Goal: Information Seeking & Learning: Learn about a topic

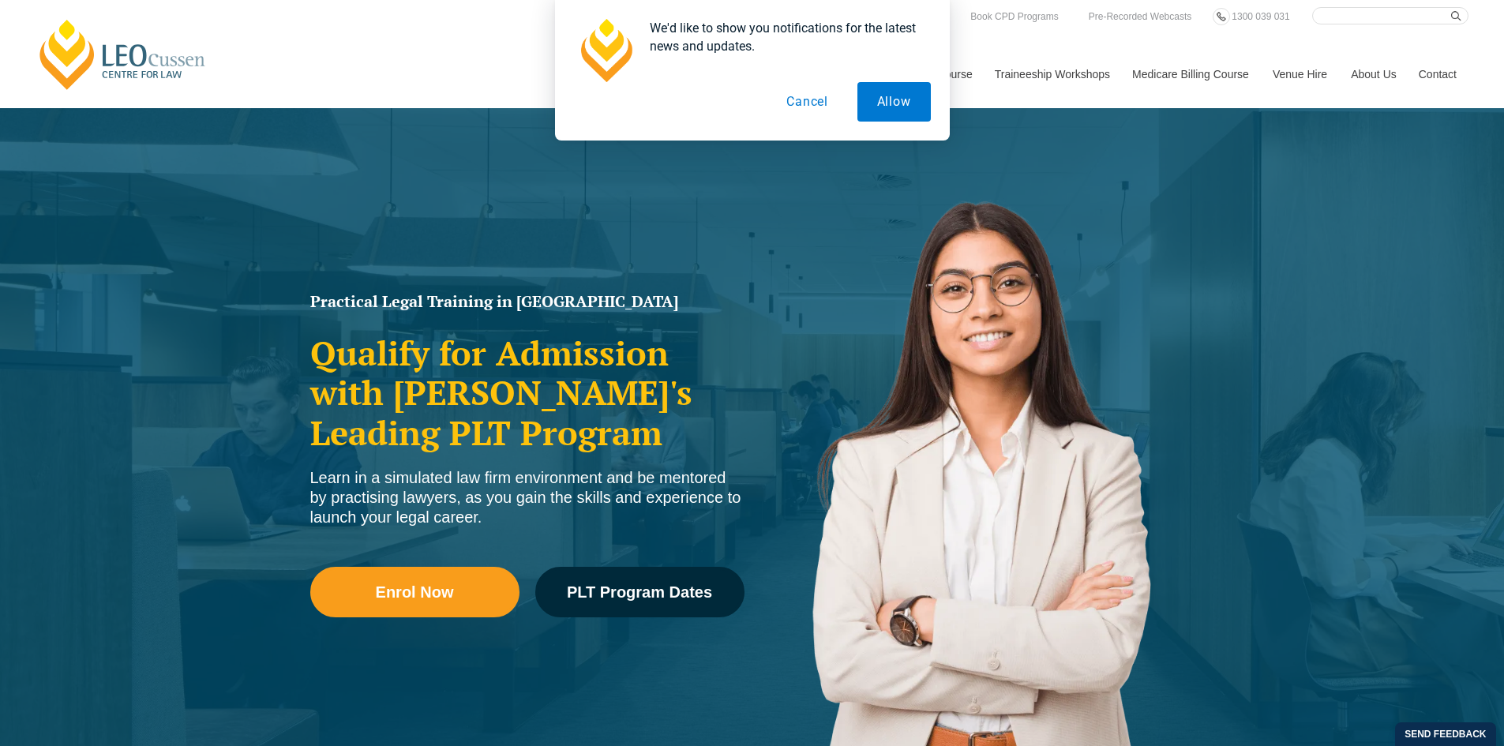
click at [815, 107] on button "Cancel" at bounding box center [807, 101] width 81 height 39
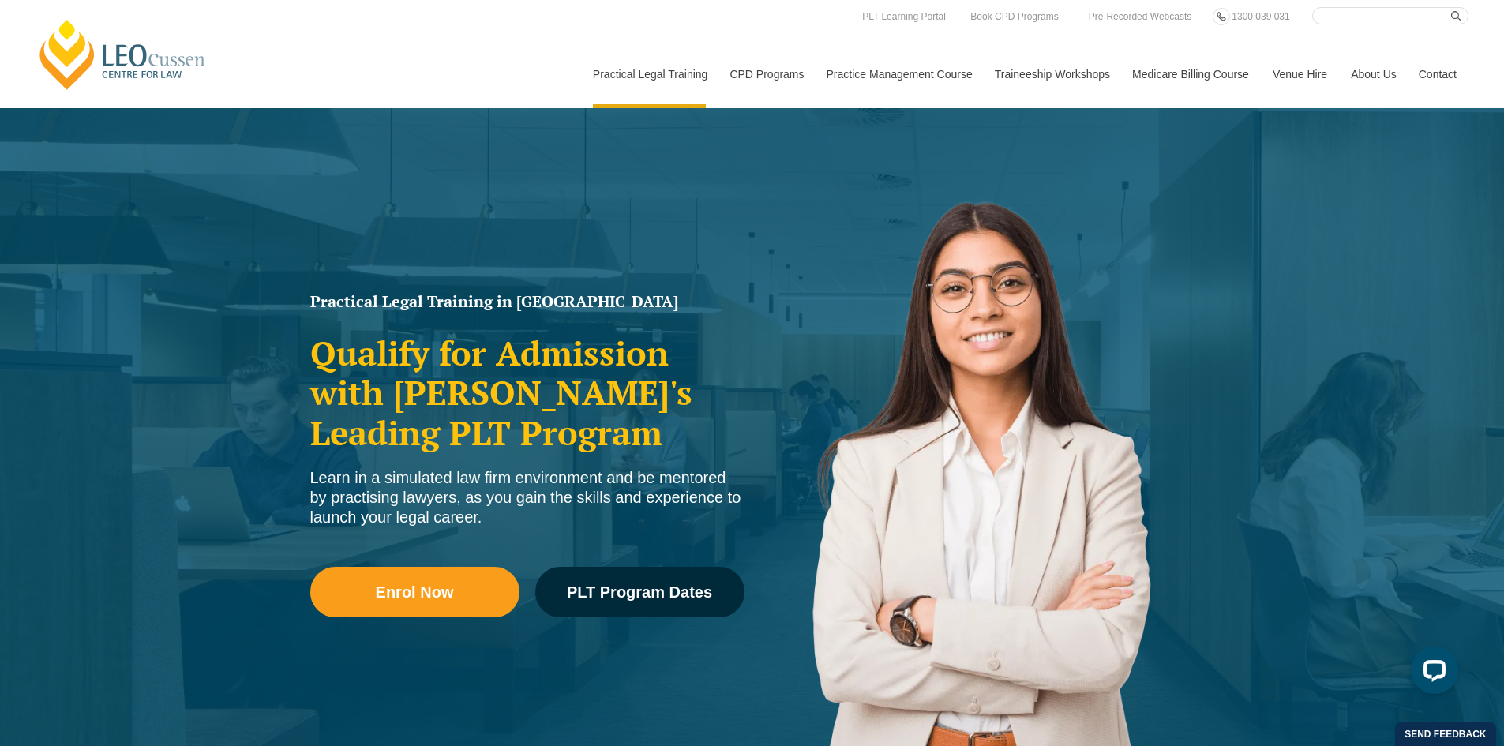
drag, startPoint x: 1355, startPoint y: 9, endPoint x: 1356, endPoint y: 18, distance: 9.5
click at [1355, 12] on input "Search here" at bounding box center [1390, 15] width 156 height 17
type input "events"
click at [1451, 7] on button "submit" at bounding box center [1459, 15] width 17 height 17
click at [1459, 11] on icon "submit" at bounding box center [1456, 16] width 10 height 10
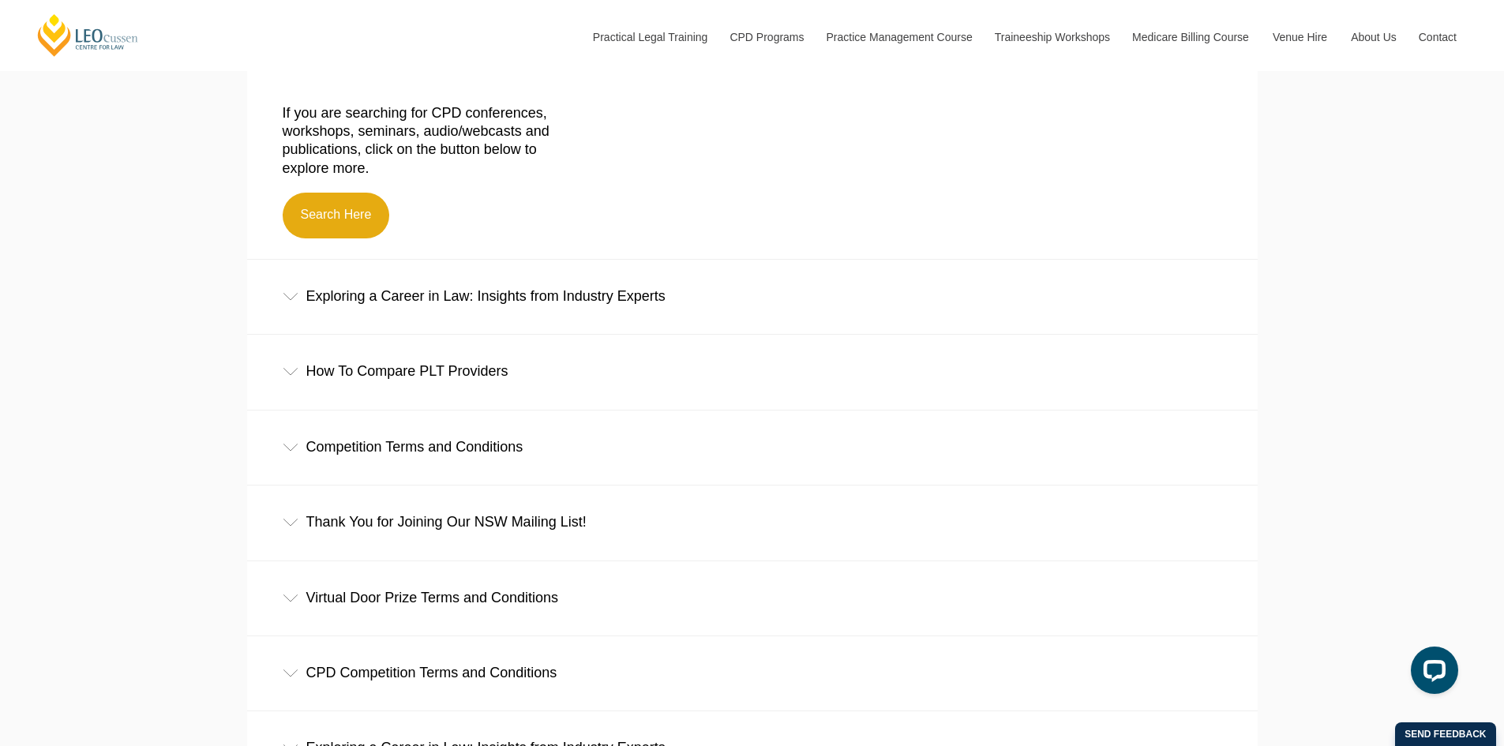
scroll to position [553, 0]
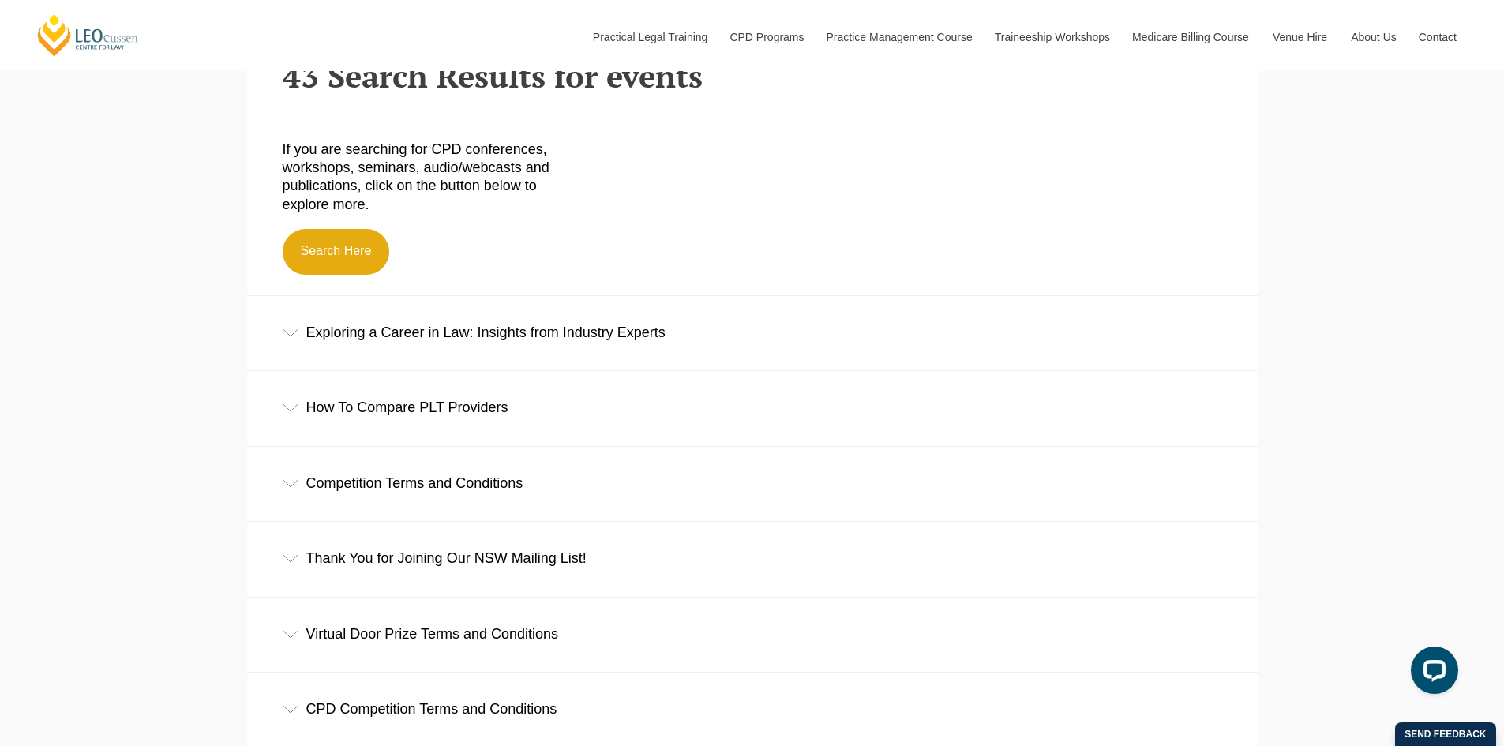
click at [468, 325] on div "Exploring a Career in Law: Insights from Industry Experts" at bounding box center [752, 332] width 1011 height 73
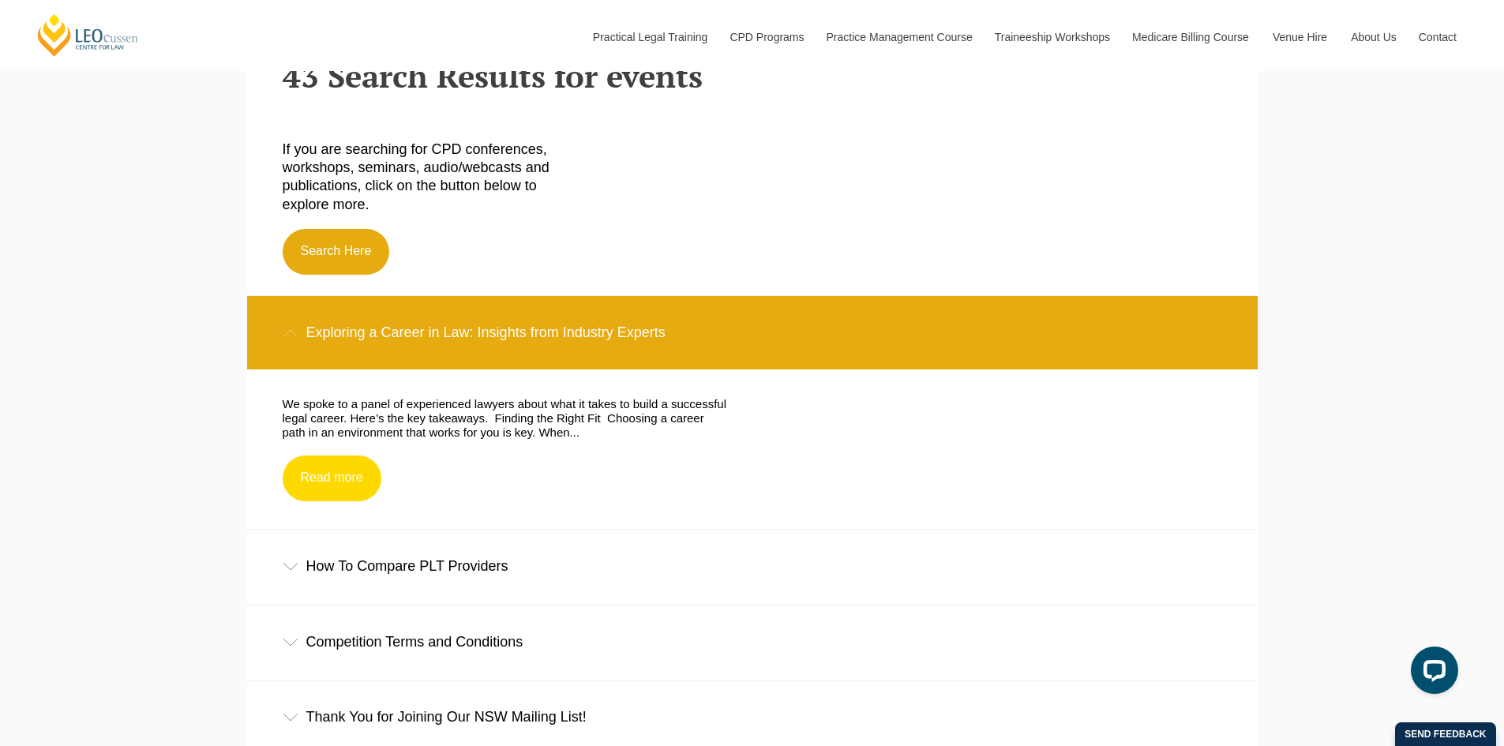
click at [328, 493] on link "Read more" at bounding box center [332, 479] width 99 height 46
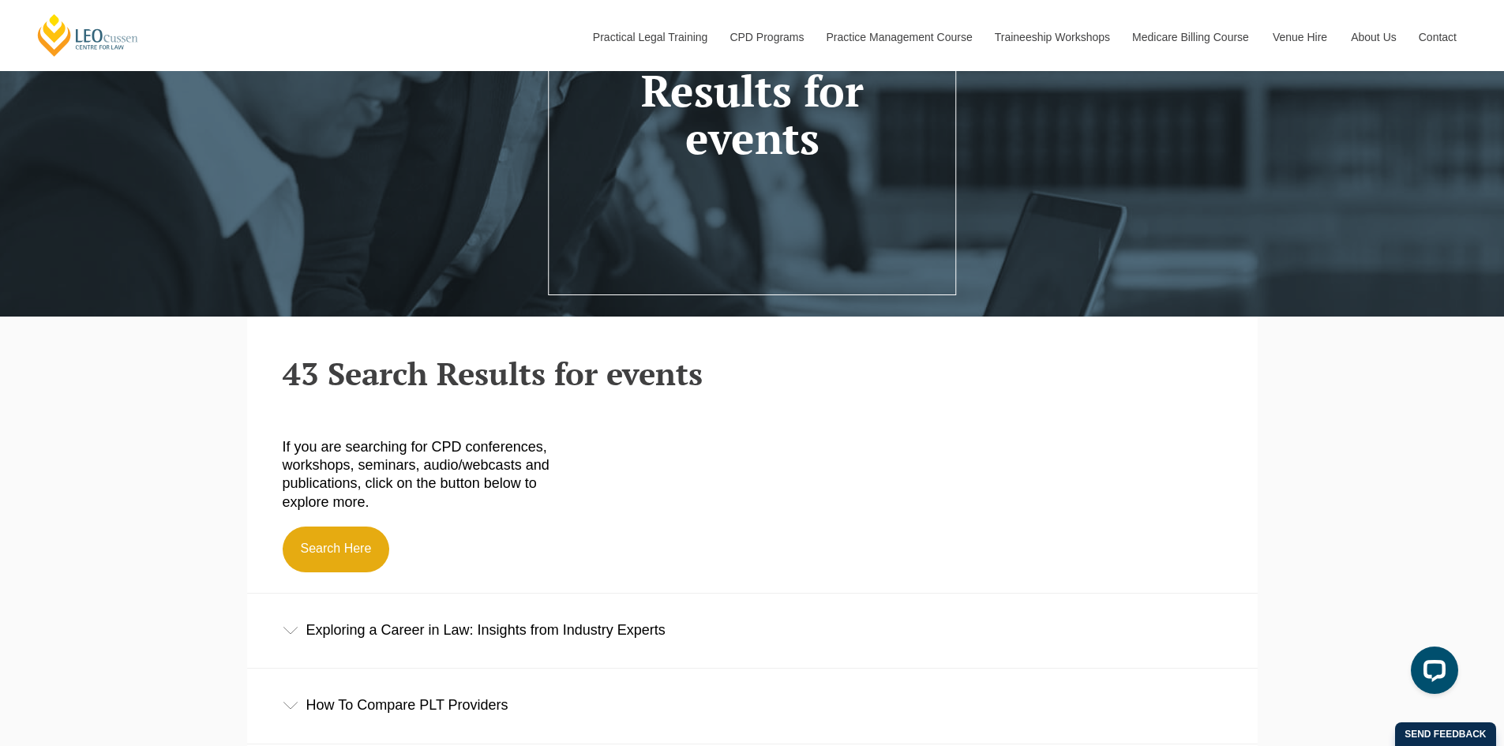
scroll to position [237, 0]
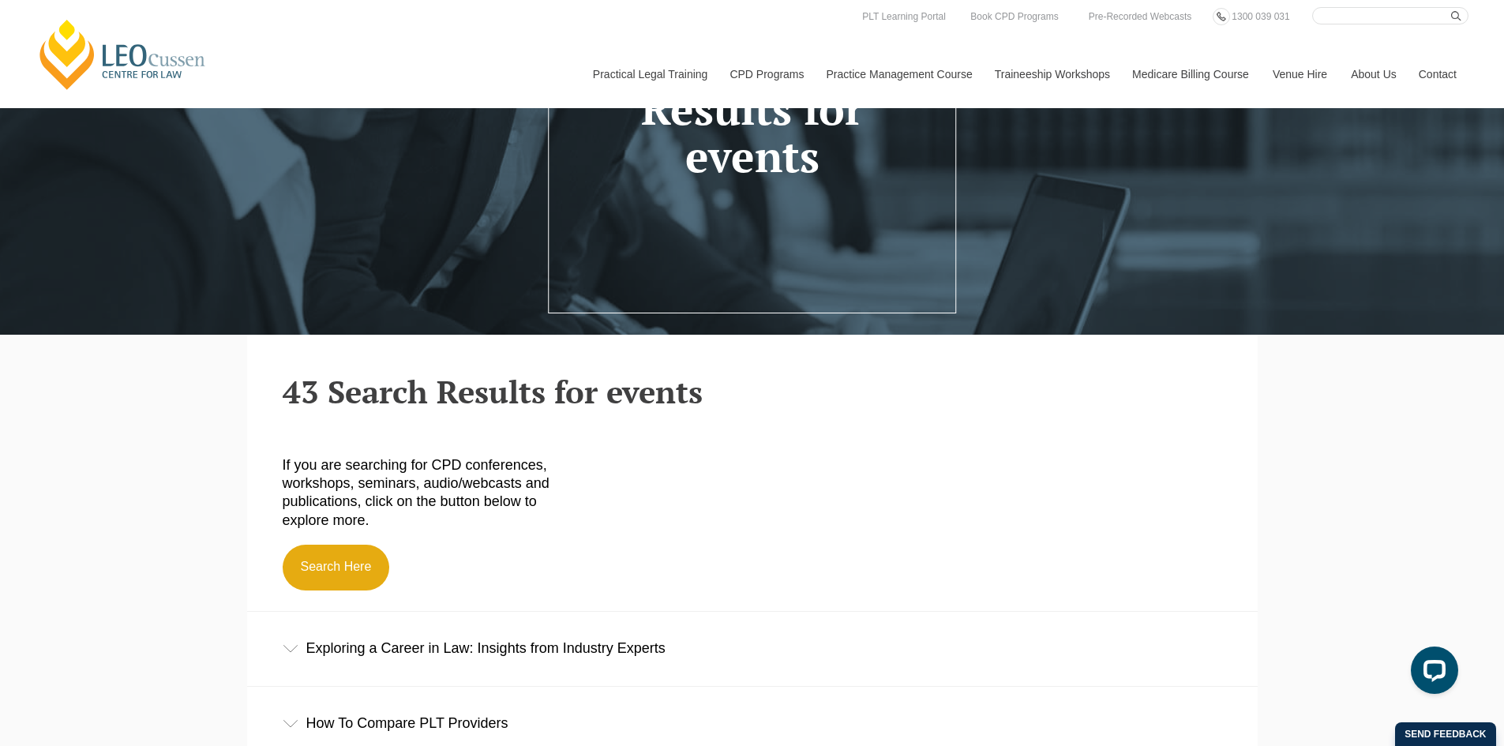
click at [1353, 16] on input "Search here" at bounding box center [1390, 15] width 156 height 17
type input "CPD event"
click at [1451, 7] on button "submit" at bounding box center [1459, 15] width 17 height 17
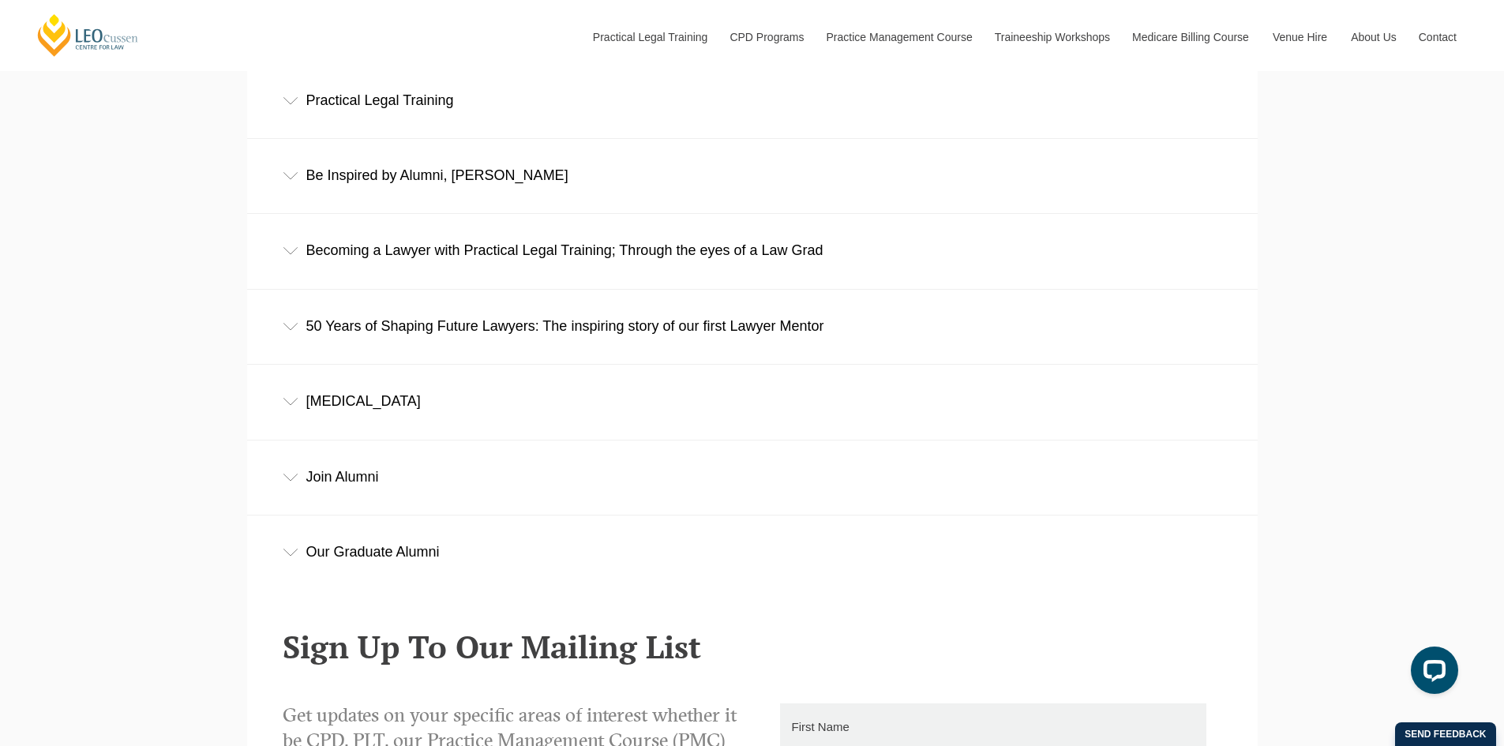
scroll to position [850, 0]
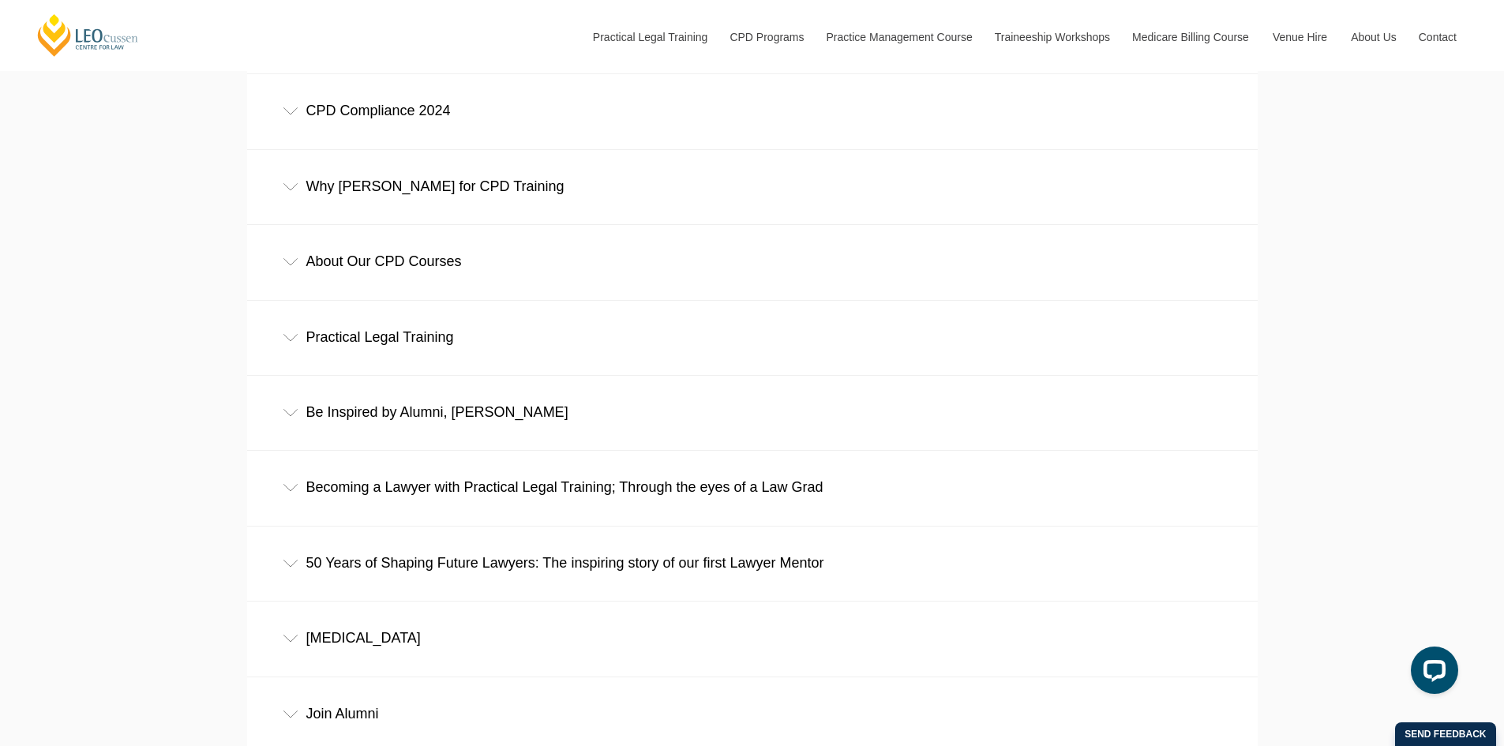
click at [300, 494] on div "Becoming a Lawyer with Practical Legal Training; Through the eyes of a Law Grad" at bounding box center [752, 487] width 1011 height 73
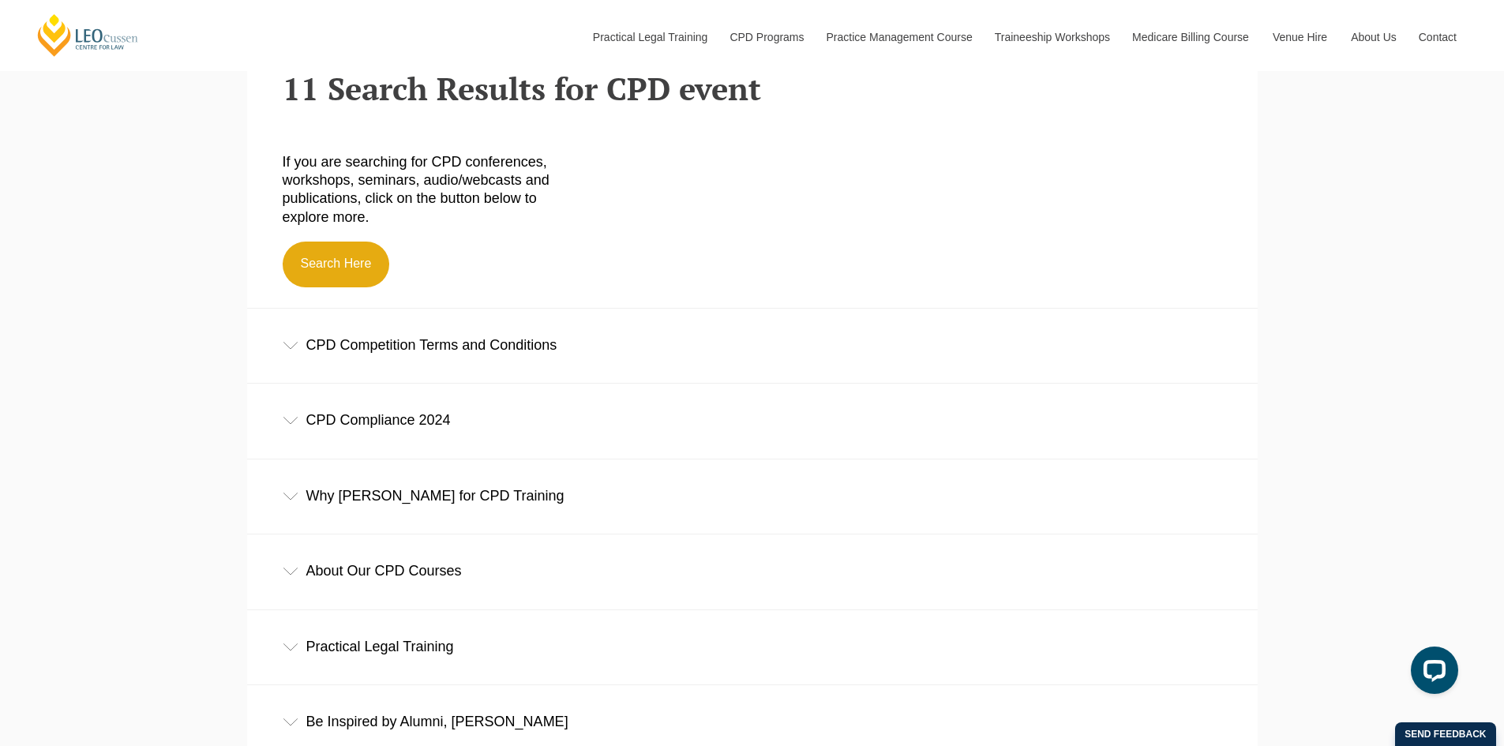
scroll to position [534, 0]
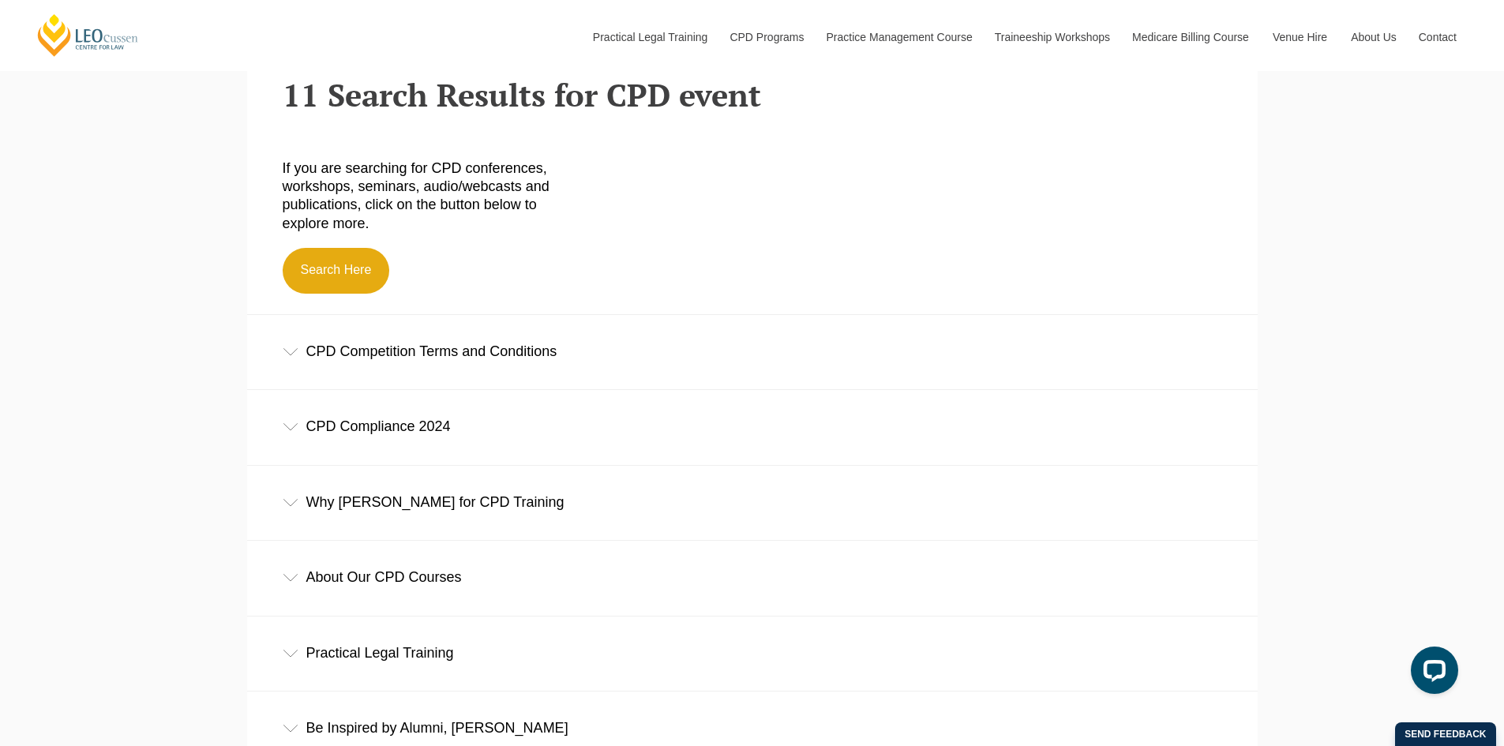
click at [288, 439] on div "CPD Compliance 2024" at bounding box center [752, 426] width 1011 height 73
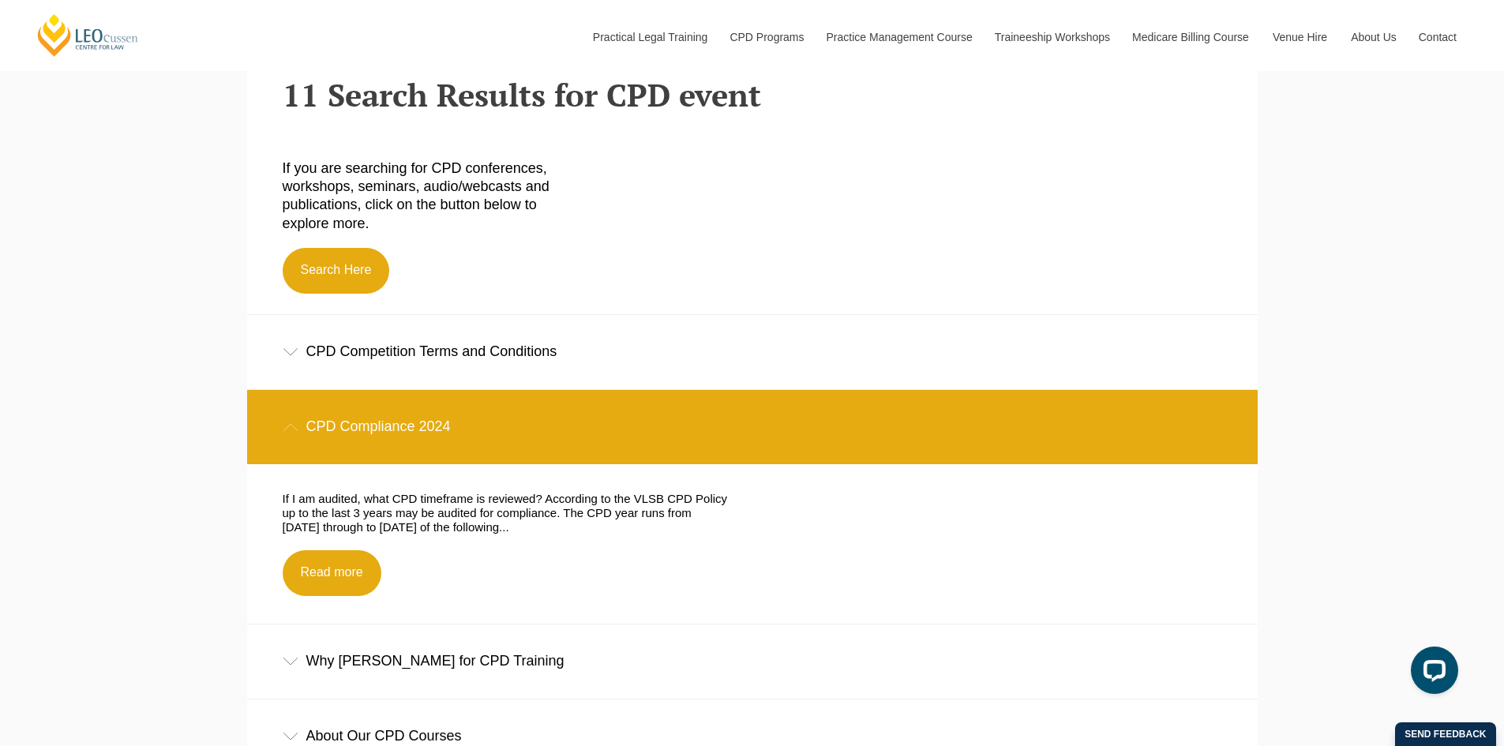
click at [288, 439] on div "CPD Compliance 2024" at bounding box center [752, 426] width 1011 height 73
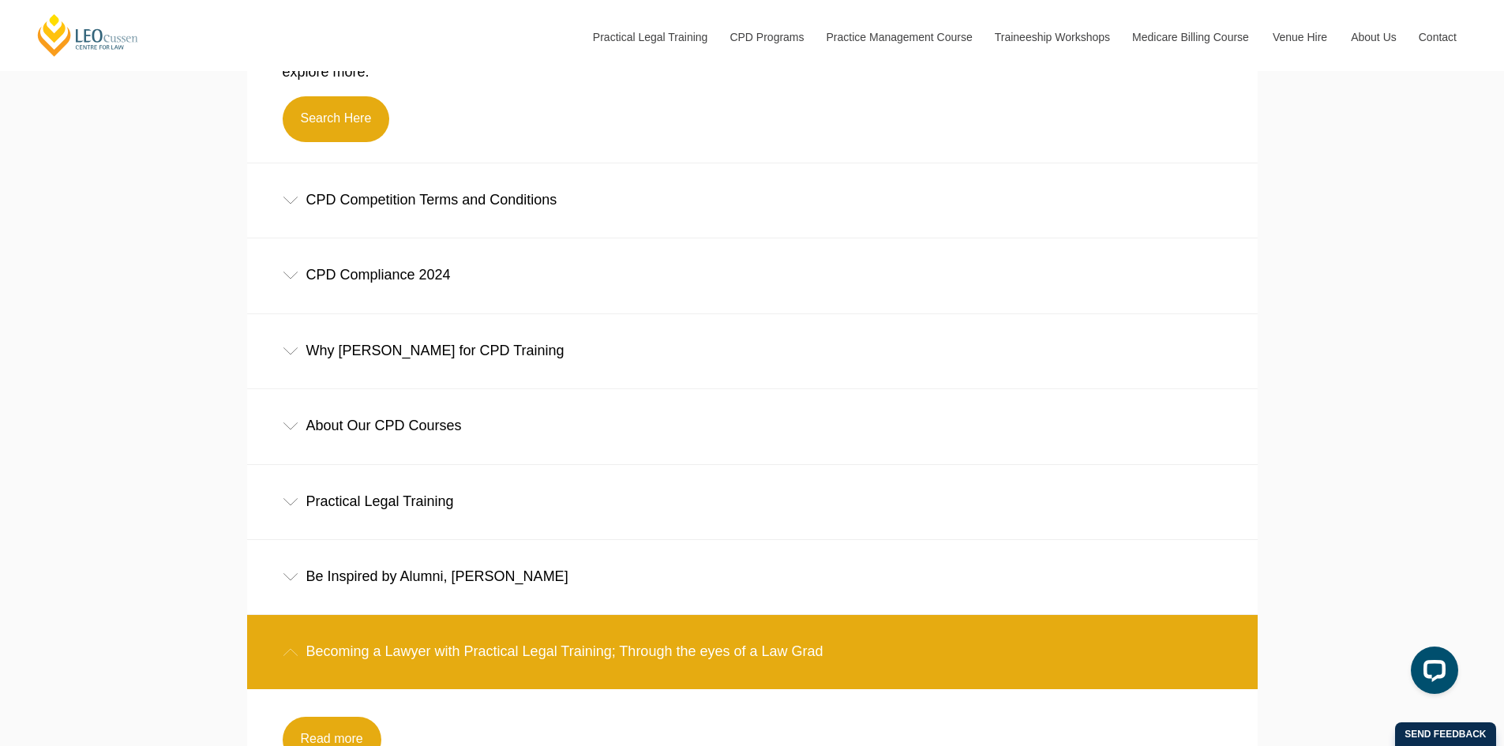
scroll to position [692, 0]
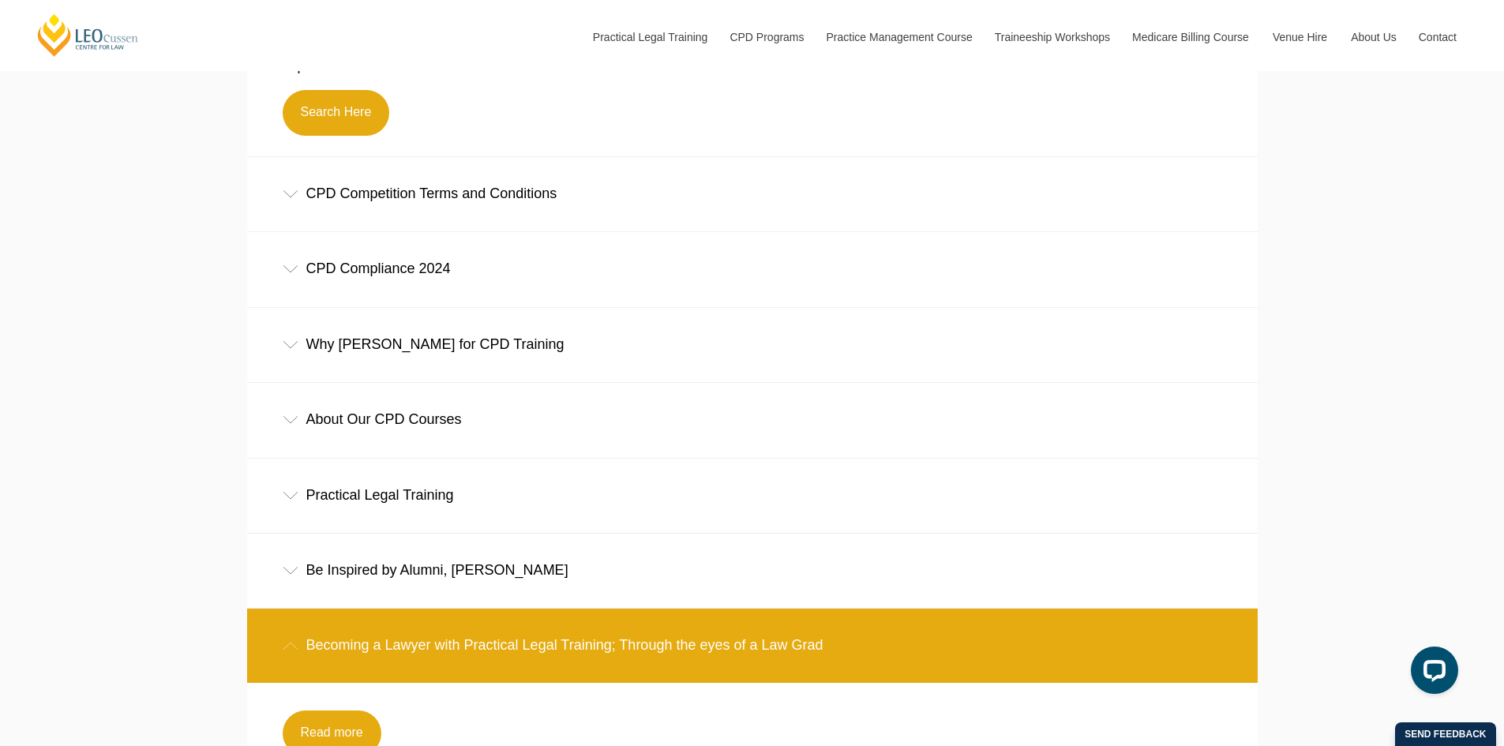
click at [302, 499] on div "Practical Legal Training" at bounding box center [752, 495] width 1011 height 73
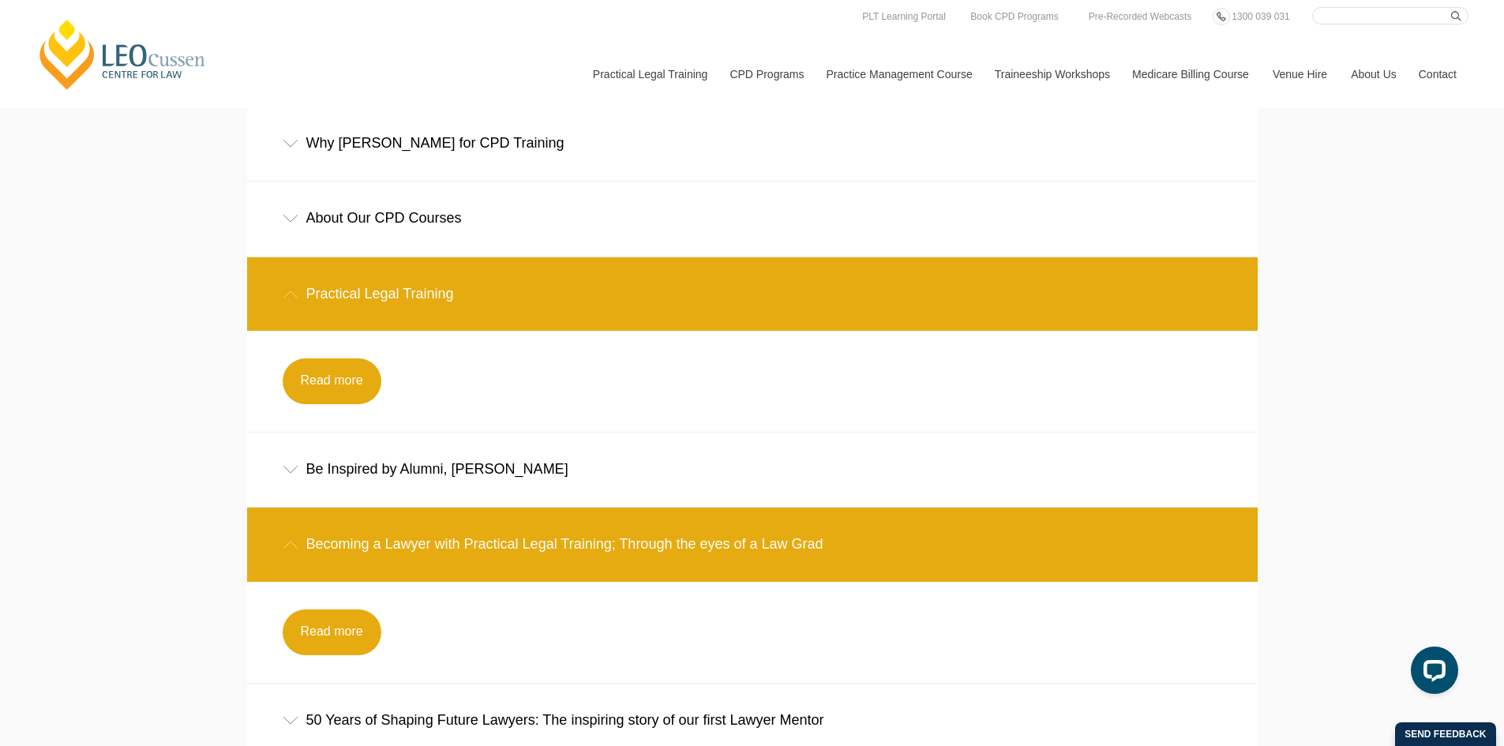
scroll to position [892, 0]
